Goal: Task Accomplishment & Management: Use online tool/utility

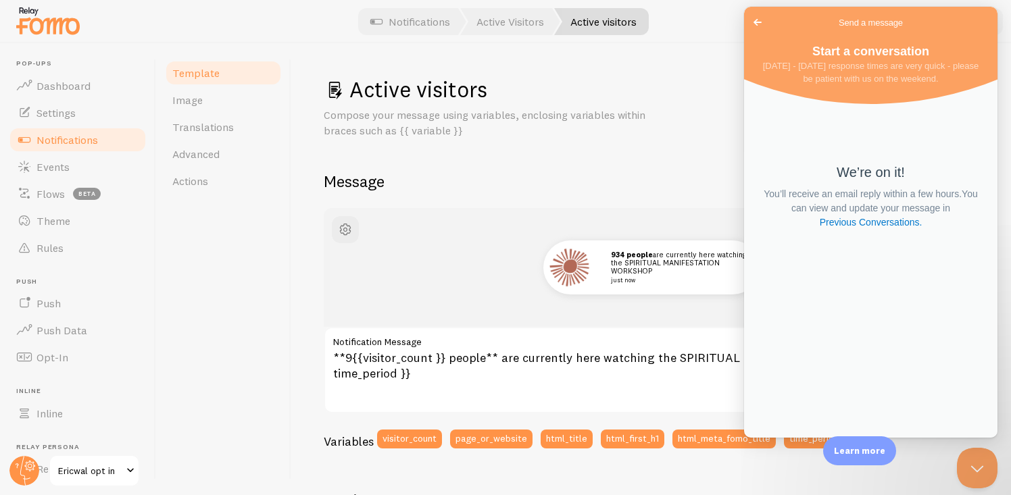
scroll to position [165, 0]
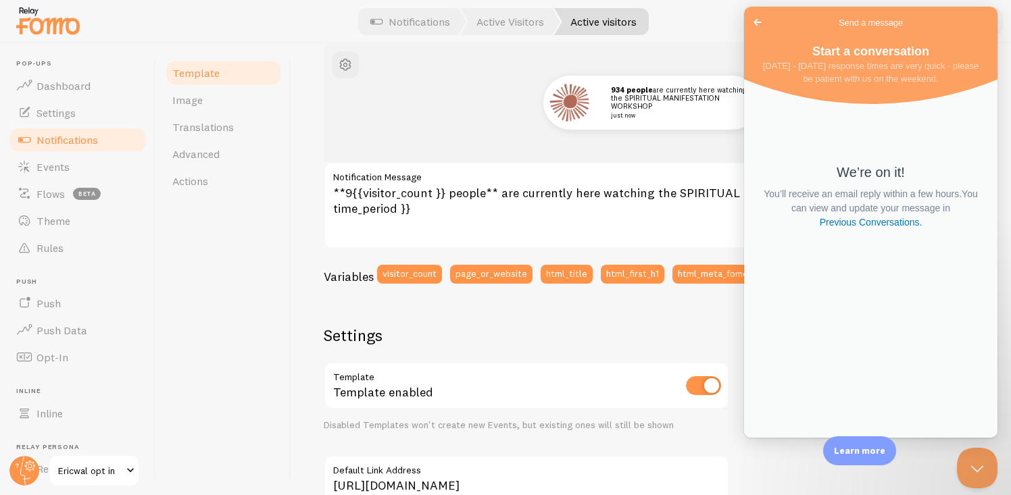
click at [476, 128] on div "934 people are currently here watching the SPIRITUAL MANIFESTATION WORKSHOP jus…" at bounding box center [651, 103] width 590 height 54
click at [61, 91] on span "Dashboard" at bounding box center [63, 86] width 54 height 14
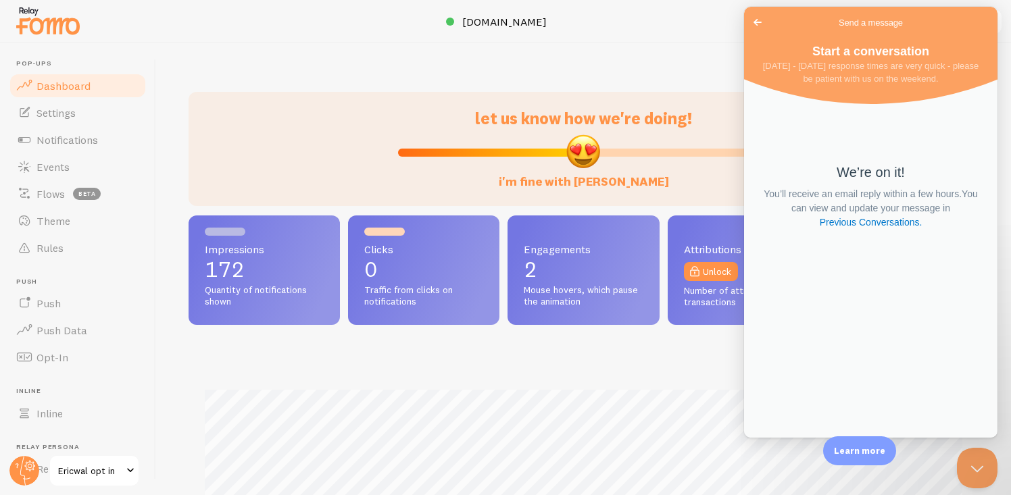
scroll to position [355, 790]
click at [758, 20] on span "Go back" at bounding box center [757, 22] width 16 height 16
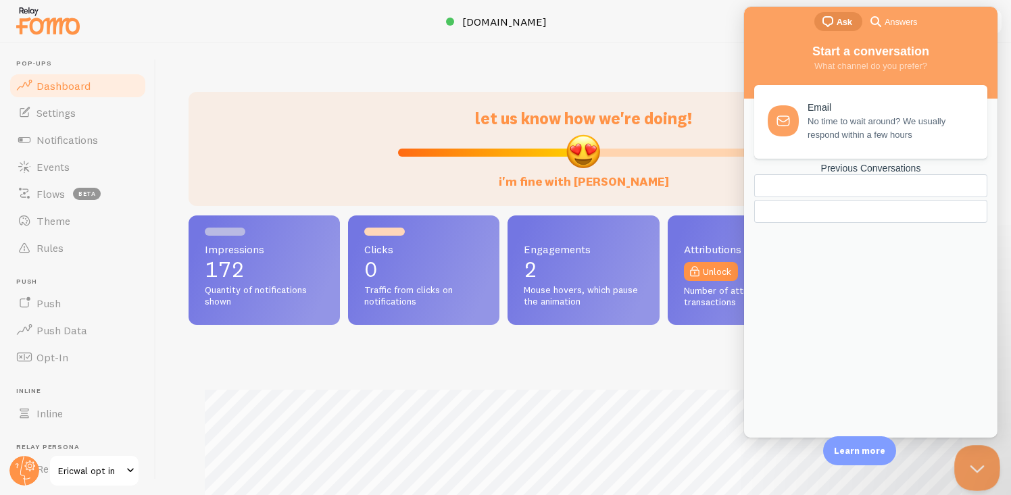
click at [971, 451] on button "Close Beacon popover" at bounding box center [974, 465] width 41 height 41
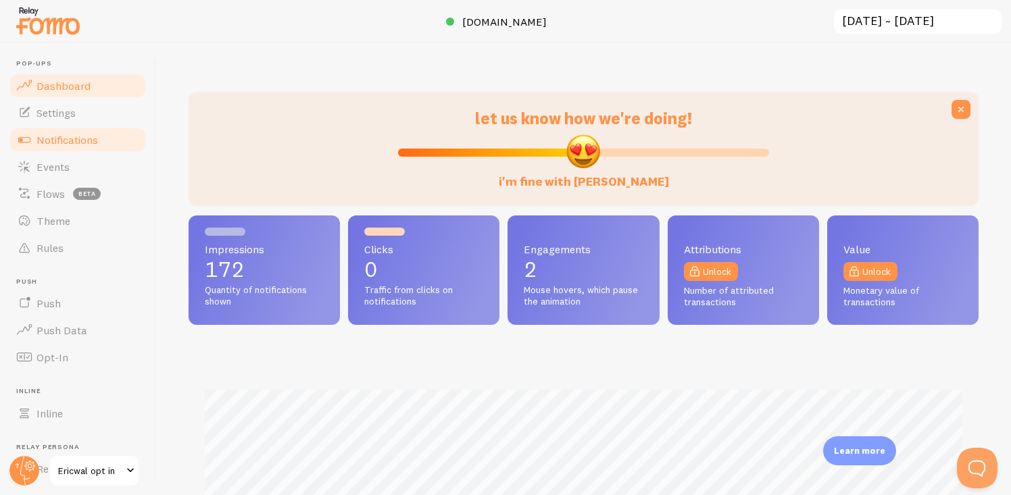
click at [78, 136] on span "Notifications" at bounding box center [66, 140] width 61 height 14
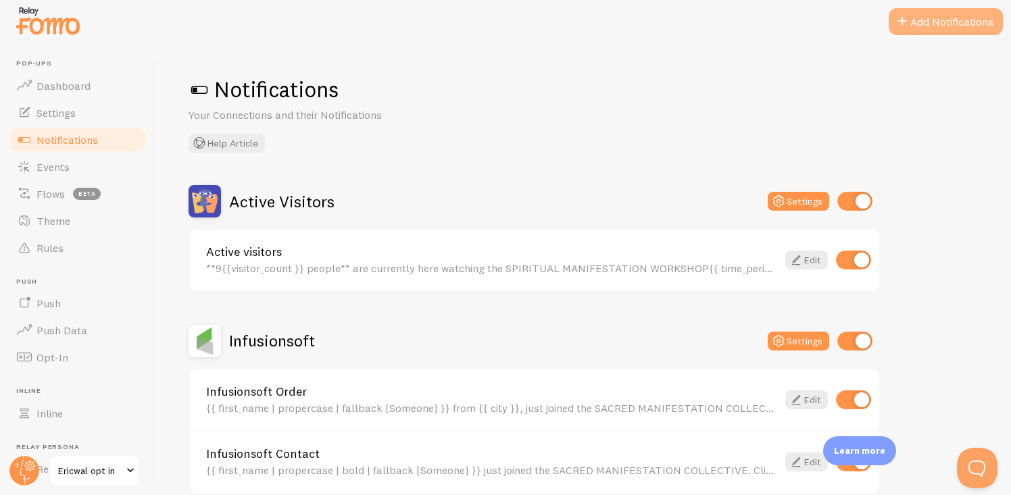
click at [912, 26] on button "Add Notifications" at bounding box center [945, 21] width 114 height 27
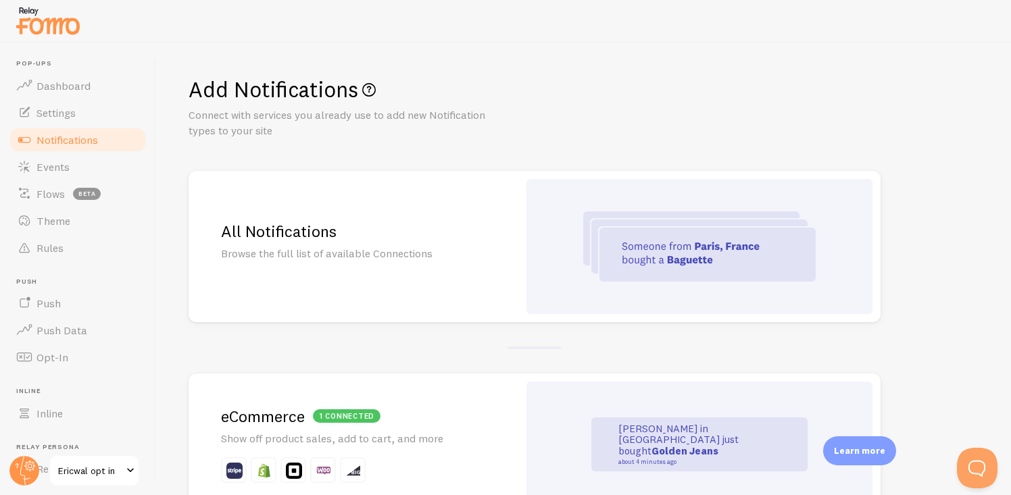
click at [624, 297] on div at bounding box center [699, 246] width 346 height 135
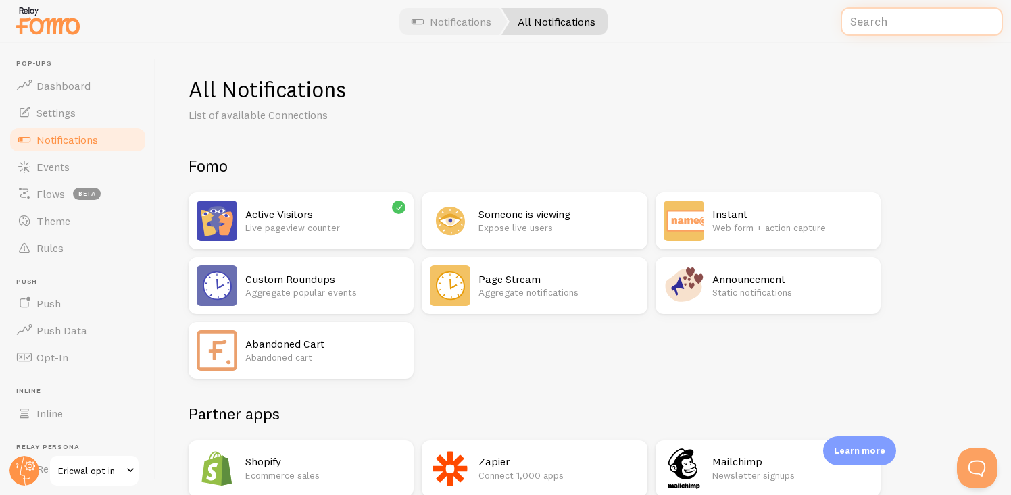
click at [886, 21] on input "text" at bounding box center [922, 21] width 162 height 29
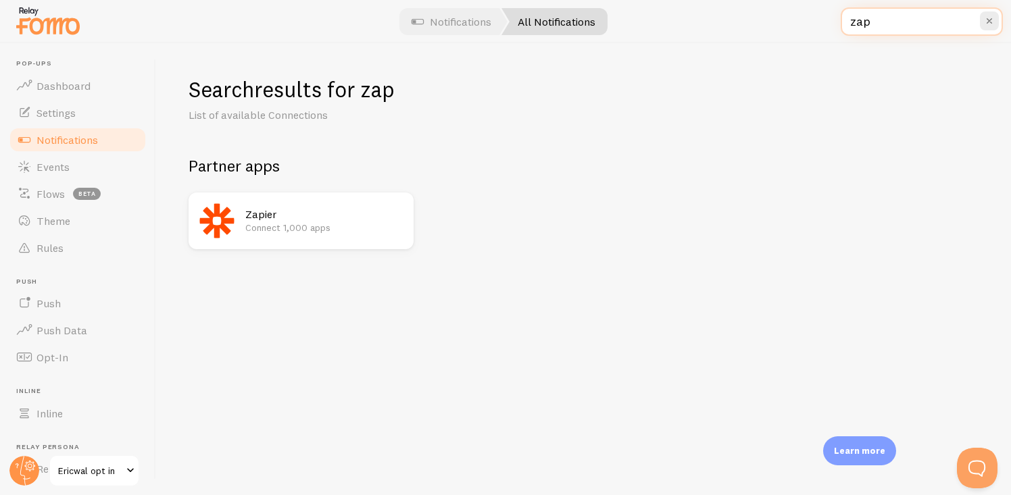
type input "zap"
click at [290, 210] on h2 "Zapier" at bounding box center [325, 214] width 160 height 14
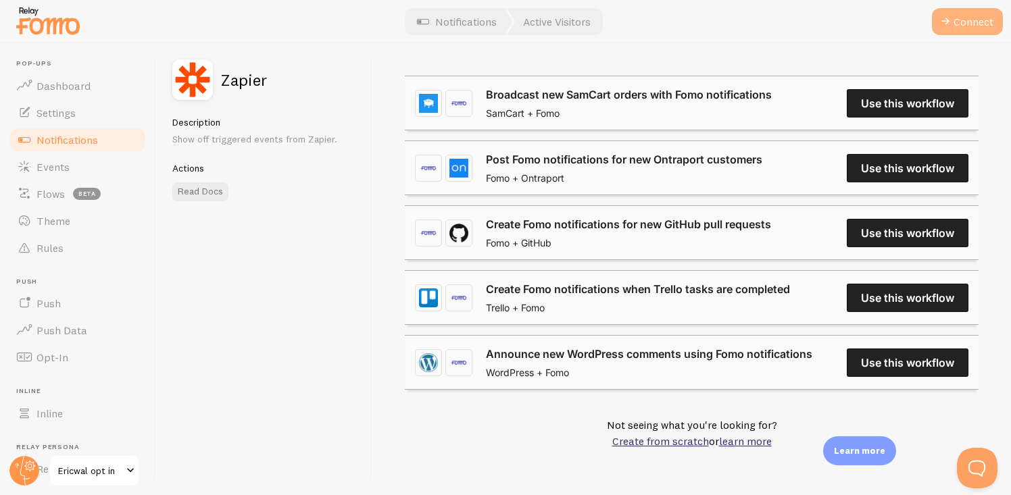
click at [968, 20] on button "Connect" at bounding box center [967, 21] width 71 height 27
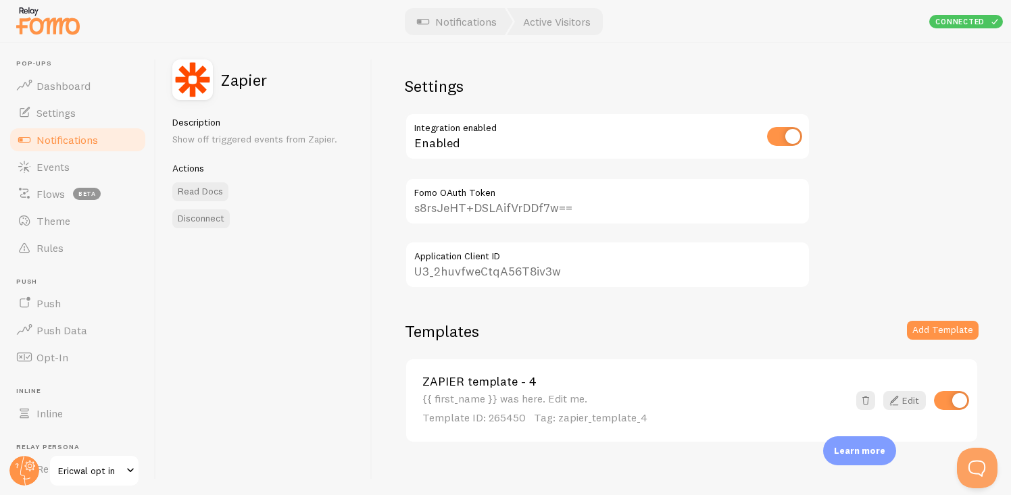
click at [527, 272] on input "U3_2huvfweCtqA56T8iv3w" at bounding box center [607, 264] width 405 height 47
click at [569, 216] on input "s8rsJeHT+DSLAifVrDDf7w==" at bounding box center [607, 201] width 405 height 47
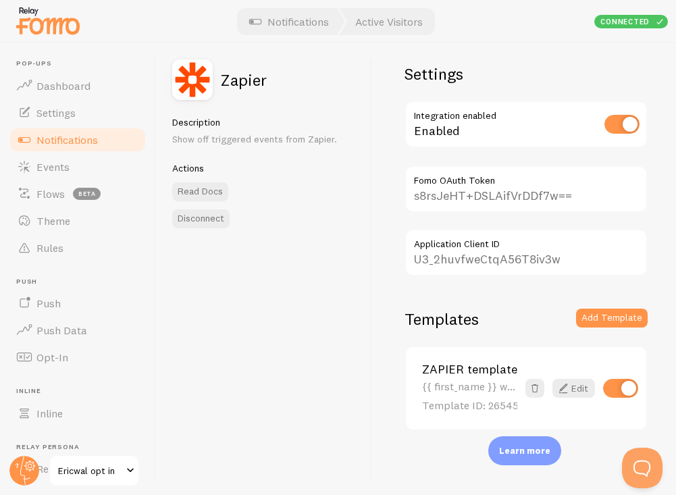
scroll to position [13, 0]
click at [526, 249] on label "Application Client ID" at bounding box center [526, 239] width 243 height 23
click at [526, 249] on input "U3_2huvfweCtqA56T8iv3w" at bounding box center [526, 251] width 243 height 47
click at [526, 249] on label "Application Client ID" at bounding box center [526, 239] width 243 height 23
click at [526, 249] on input "U3_2huvfweCtqA56T8iv3w" at bounding box center [526, 251] width 243 height 47
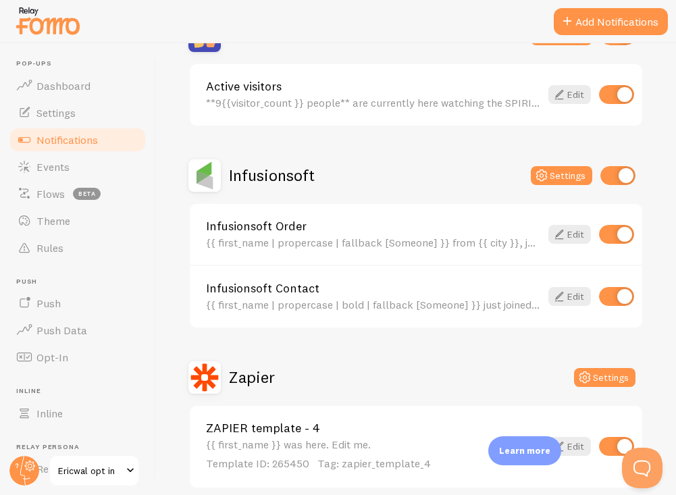
scroll to position [166, 0]
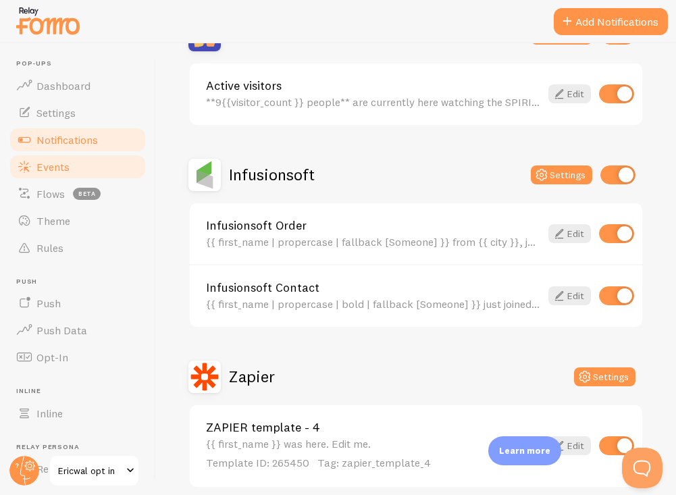
click at [55, 174] on link "Events" at bounding box center [77, 166] width 139 height 27
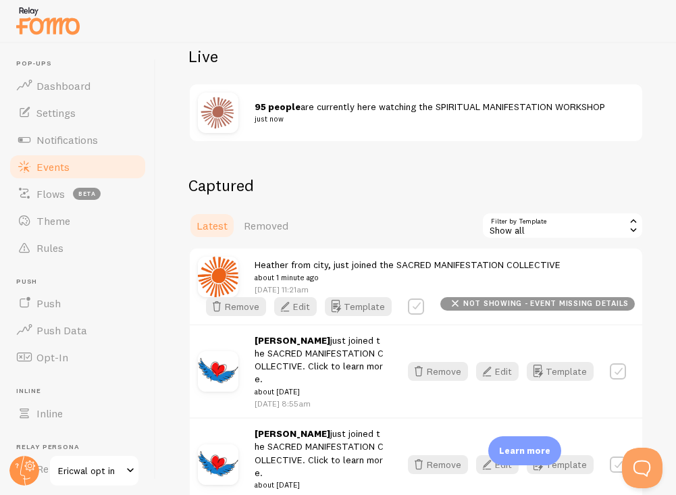
scroll to position [211, 0]
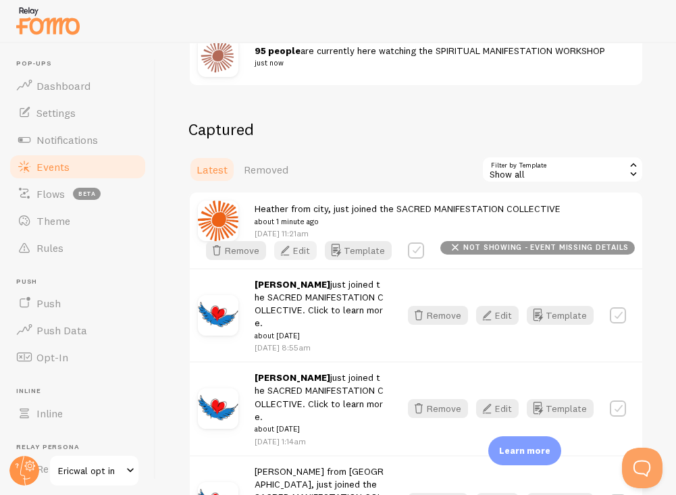
click at [294, 251] on button "Edit" at bounding box center [295, 250] width 43 height 19
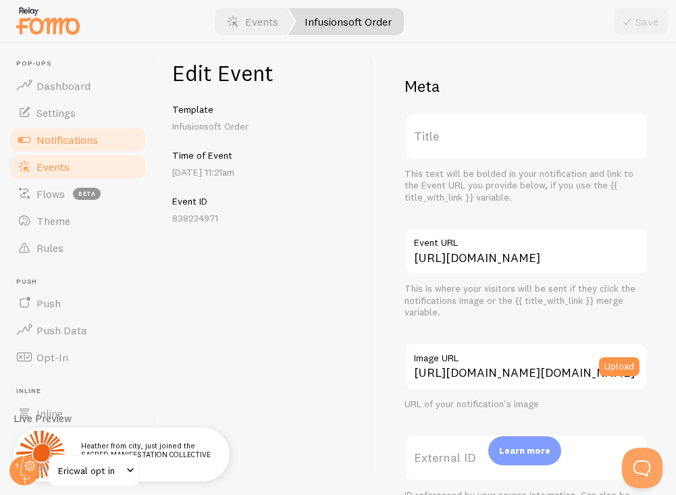
click at [62, 136] on span "Notifications" at bounding box center [66, 140] width 61 height 14
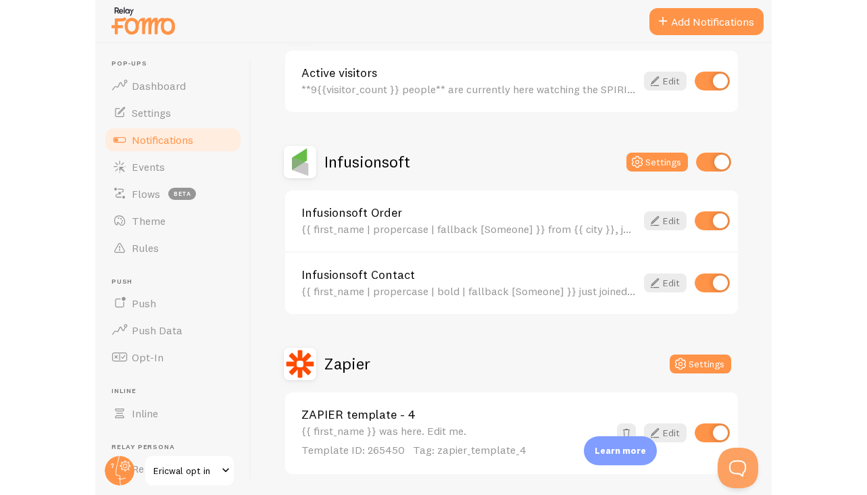
scroll to position [219, 0]
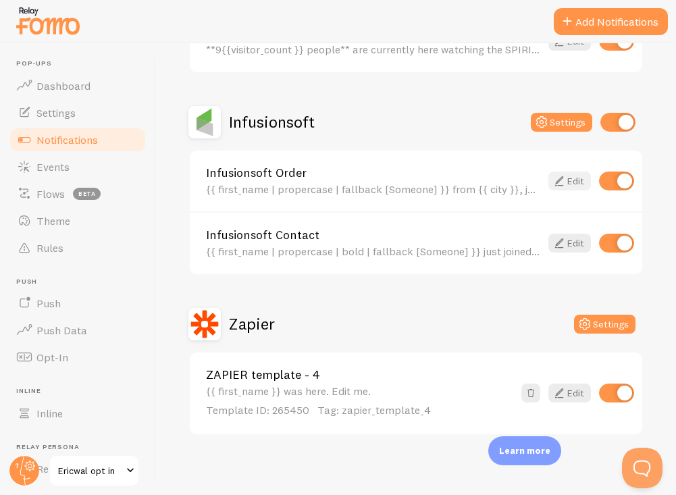
click at [559, 179] on icon at bounding box center [559, 181] width 16 height 16
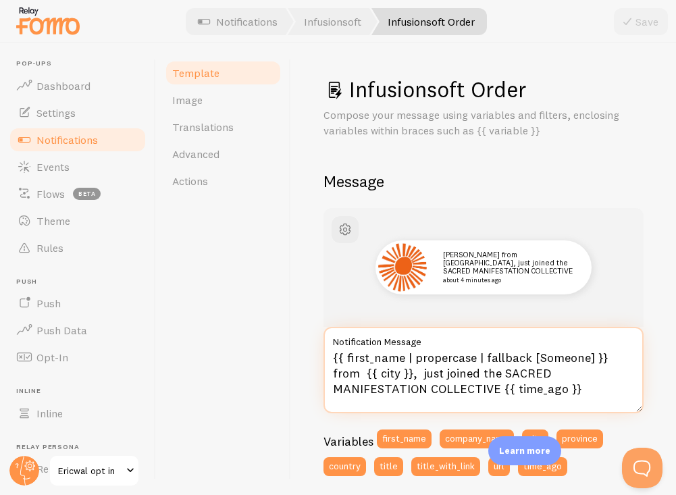
drag, startPoint x: 382, startPoint y: 376, endPoint x: 326, endPoint y: 376, distance: 56.8
click at [326, 376] on textarea "{{ first_name | propercase | fallback [Someone] }} from {{ city }}, just joined…" at bounding box center [484, 370] width 320 height 86
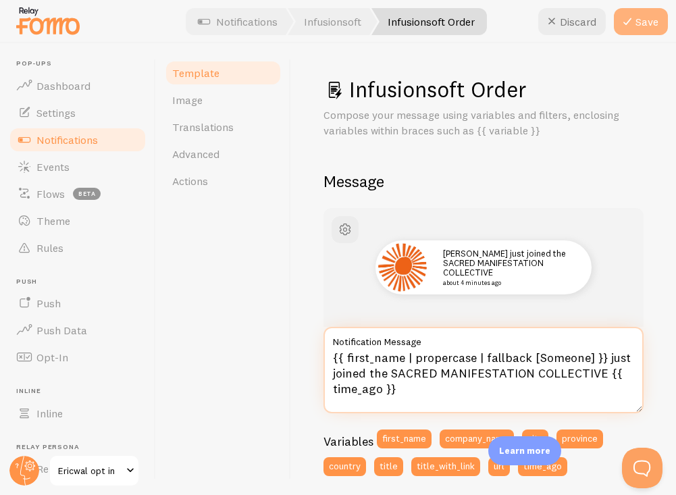
type textarea "{{ first_name | propercase | fallback [Someone] }} just joined the SACRED MANIF…"
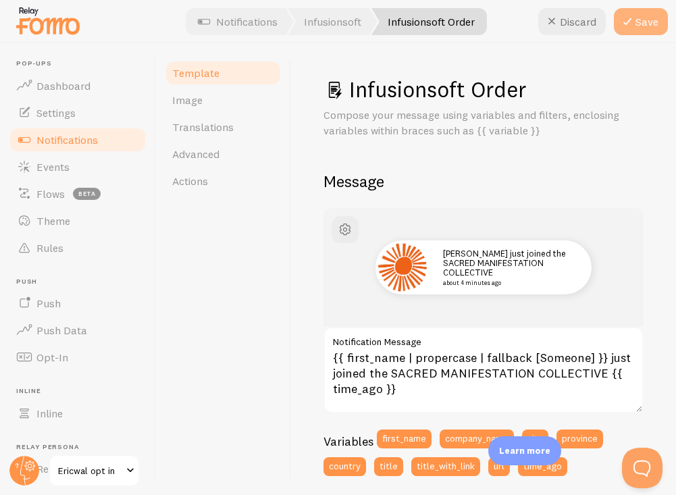
click at [643, 28] on button "Save" at bounding box center [641, 21] width 54 height 27
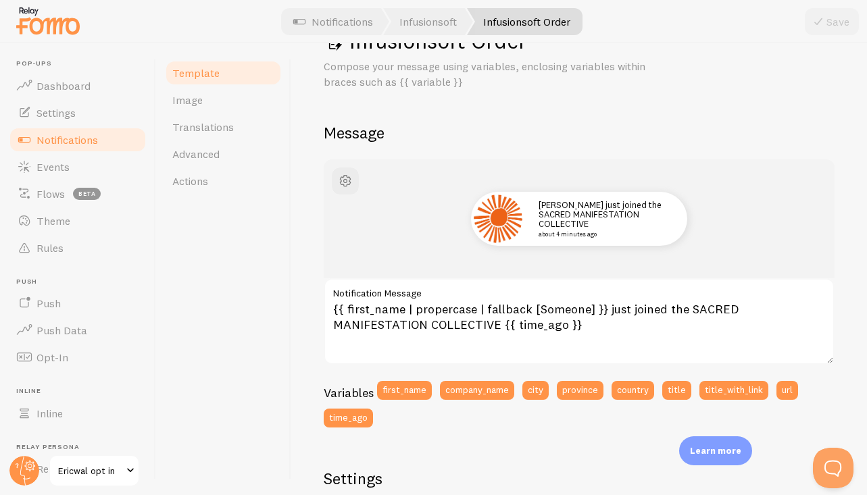
scroll to position [50, 0]
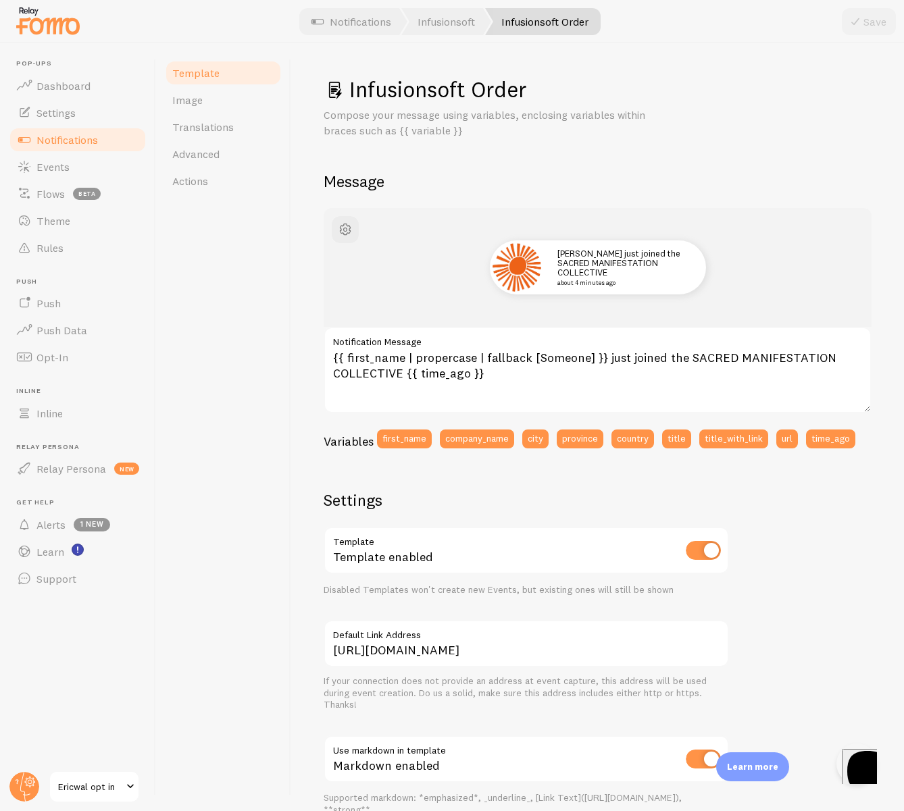
scroll to position [50, 0]
